Goal: Navigation & Orientation: Find specific page/section

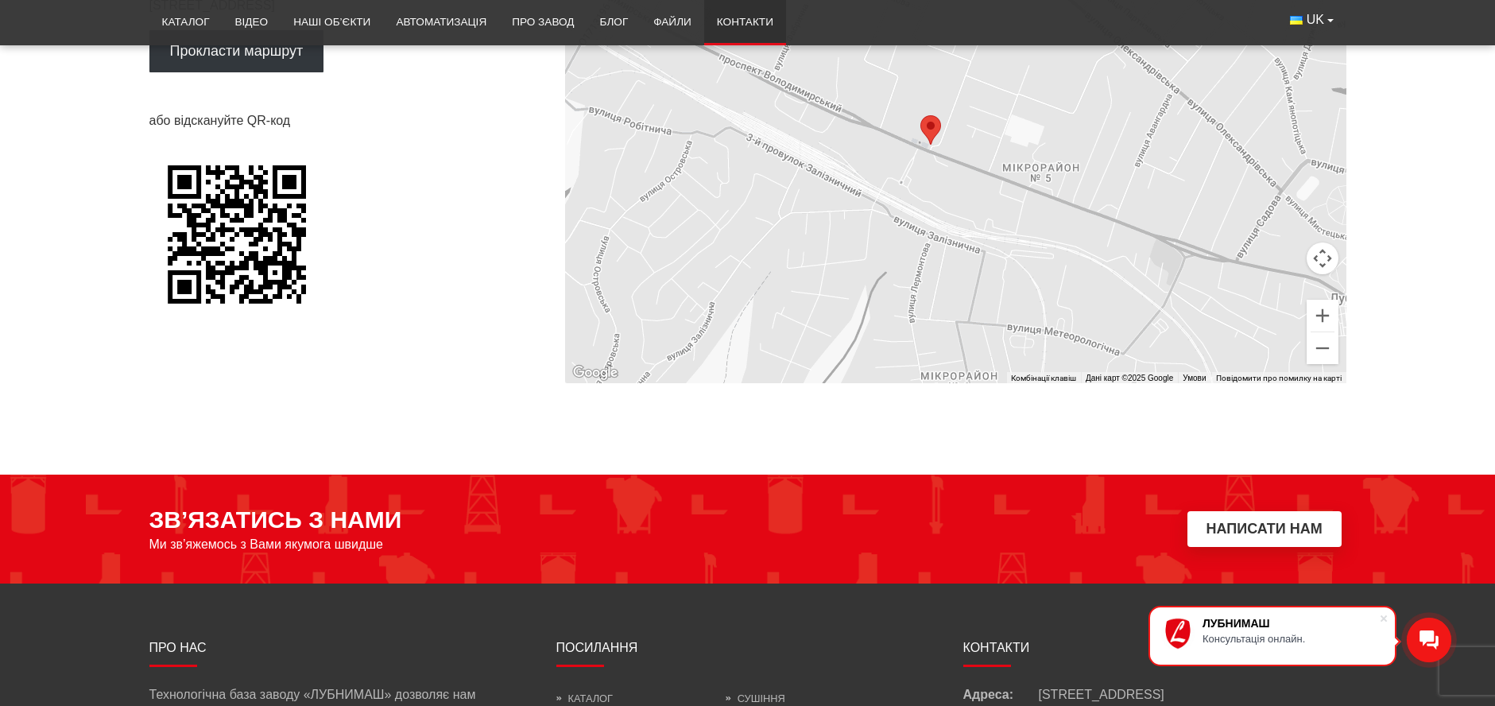
scroll to position [1272, 0]
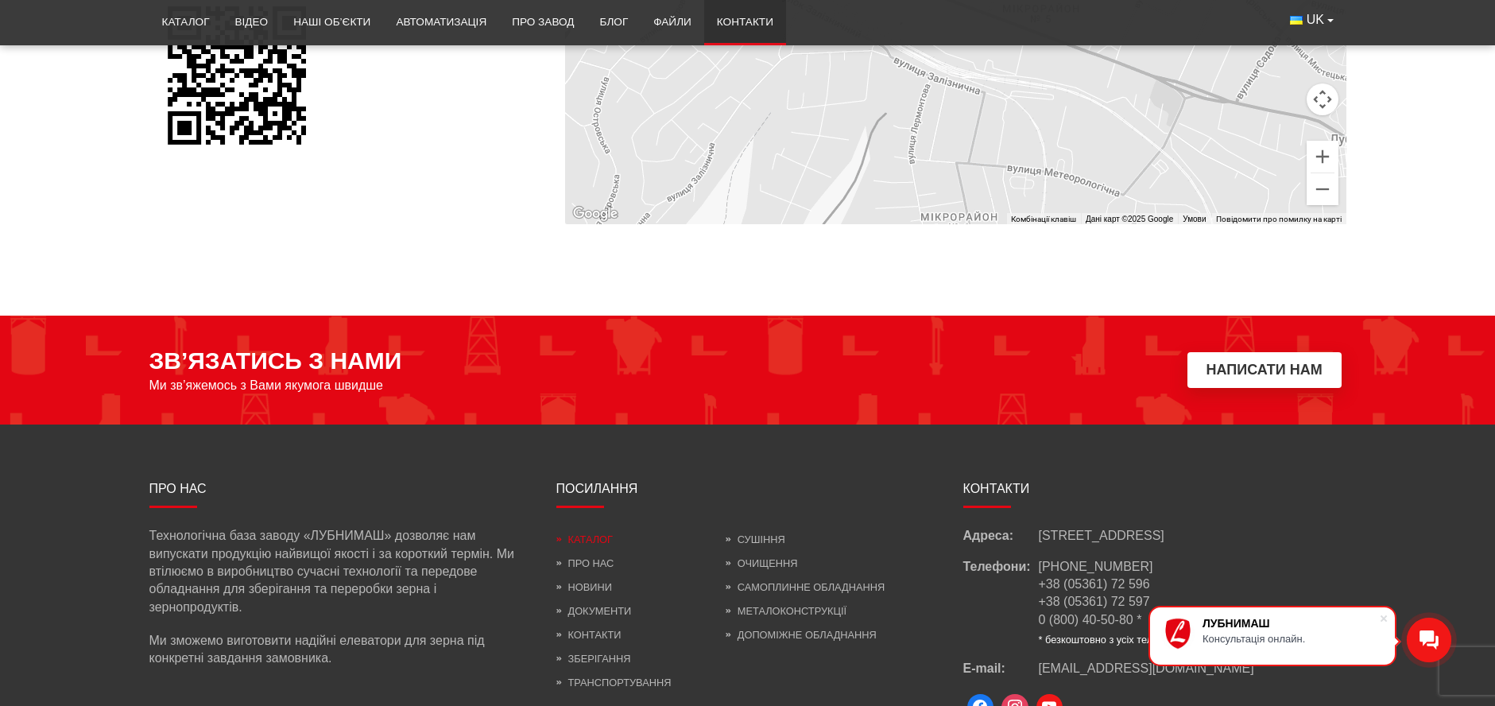
click at [576, 538] on link "Каталог" at bounding box center [584, 539] width 56 height 12
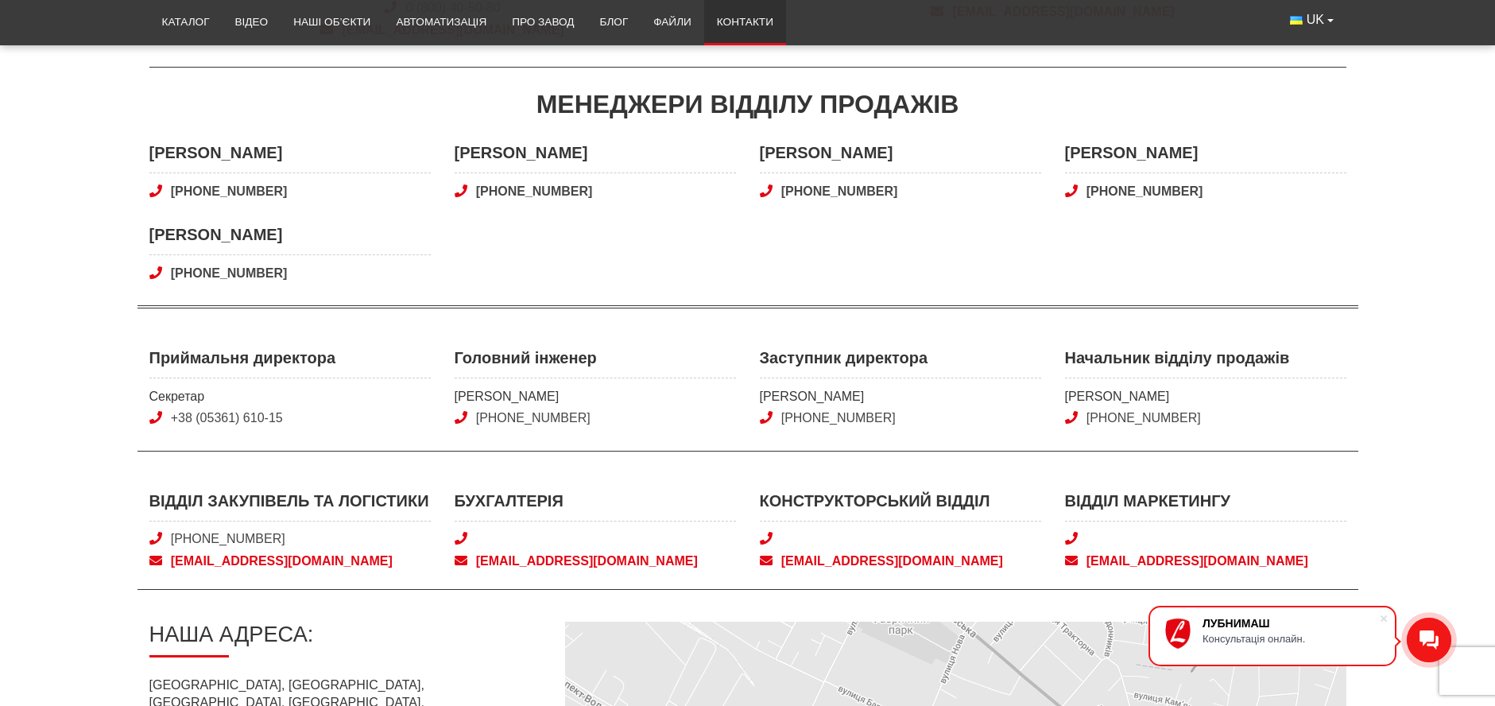
scroll to position [318, 0]
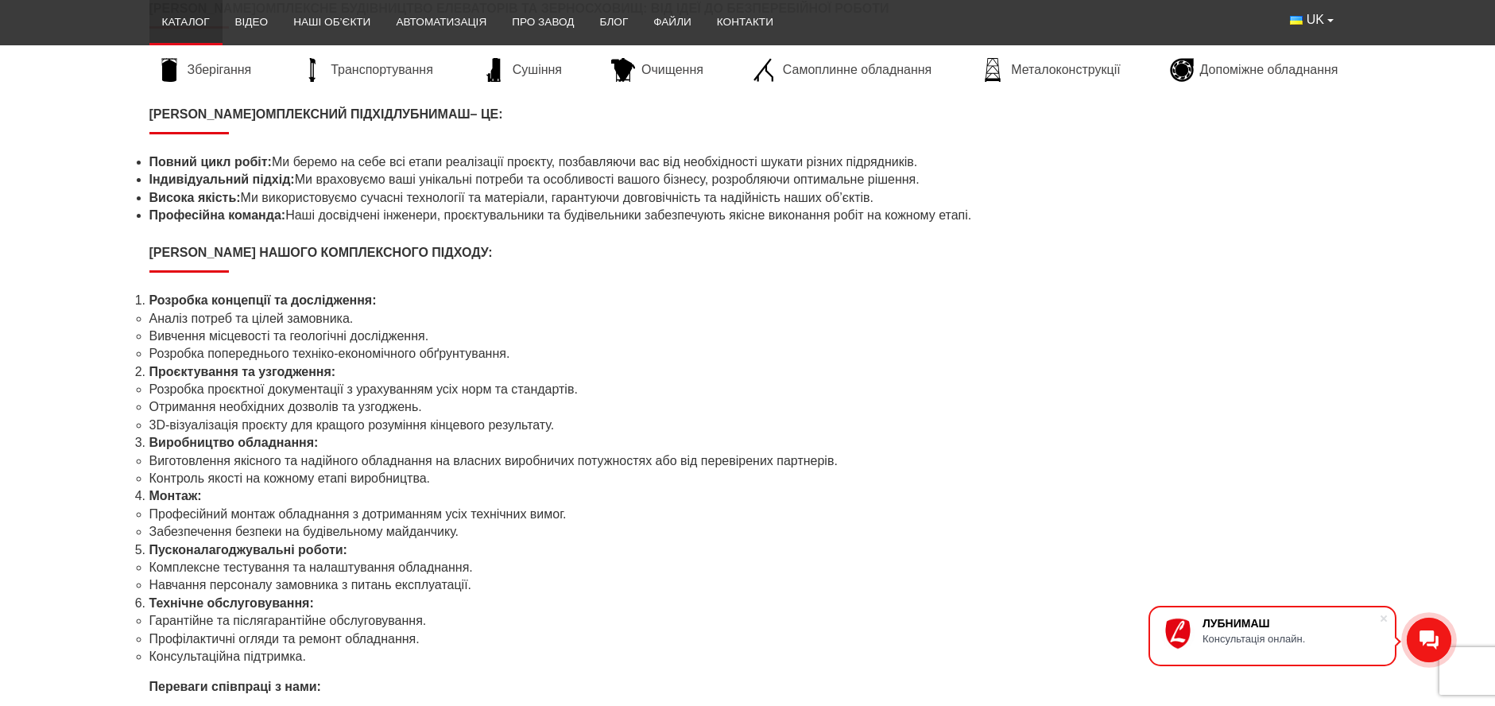
scroll to position [5245, 0]
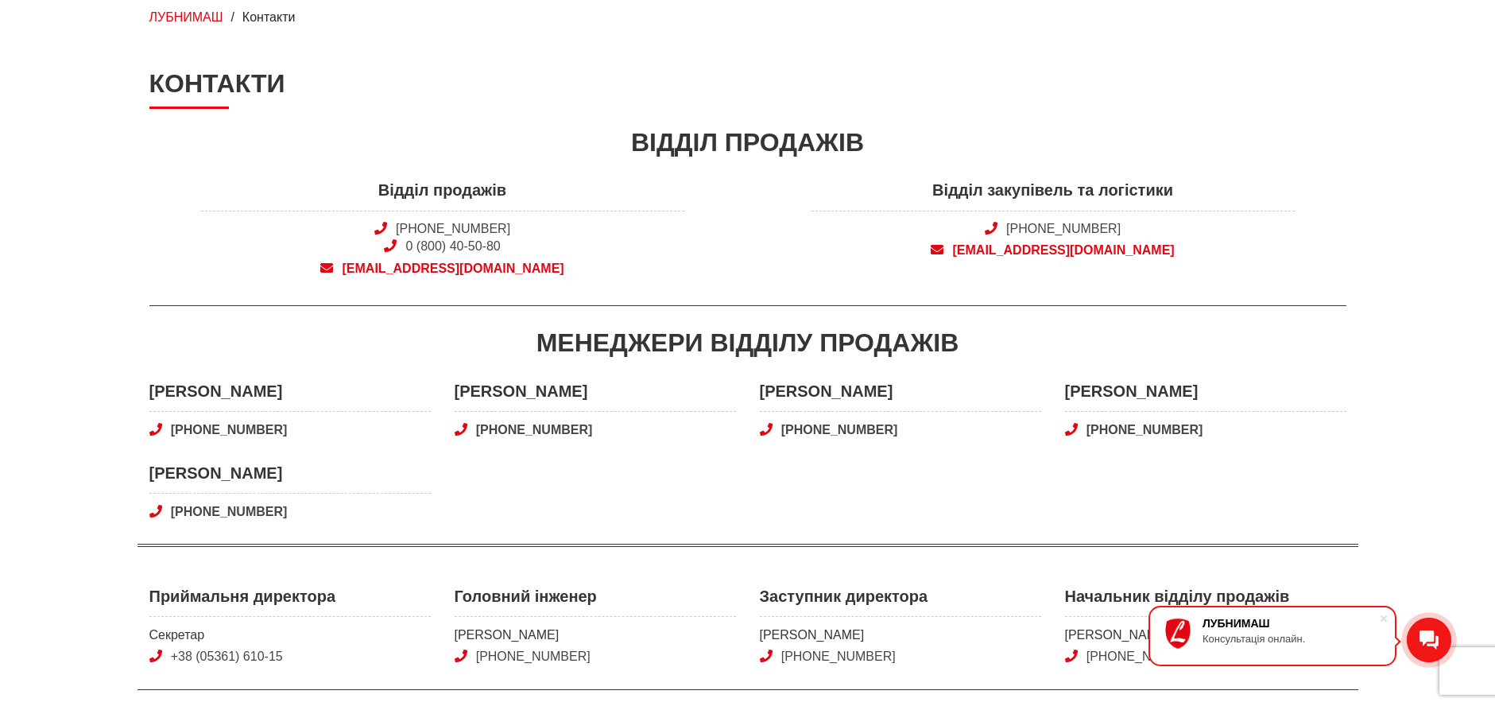
scroll to position [79, 0]
